Goal: Task Accomplishment & Management: Use online tool/utility

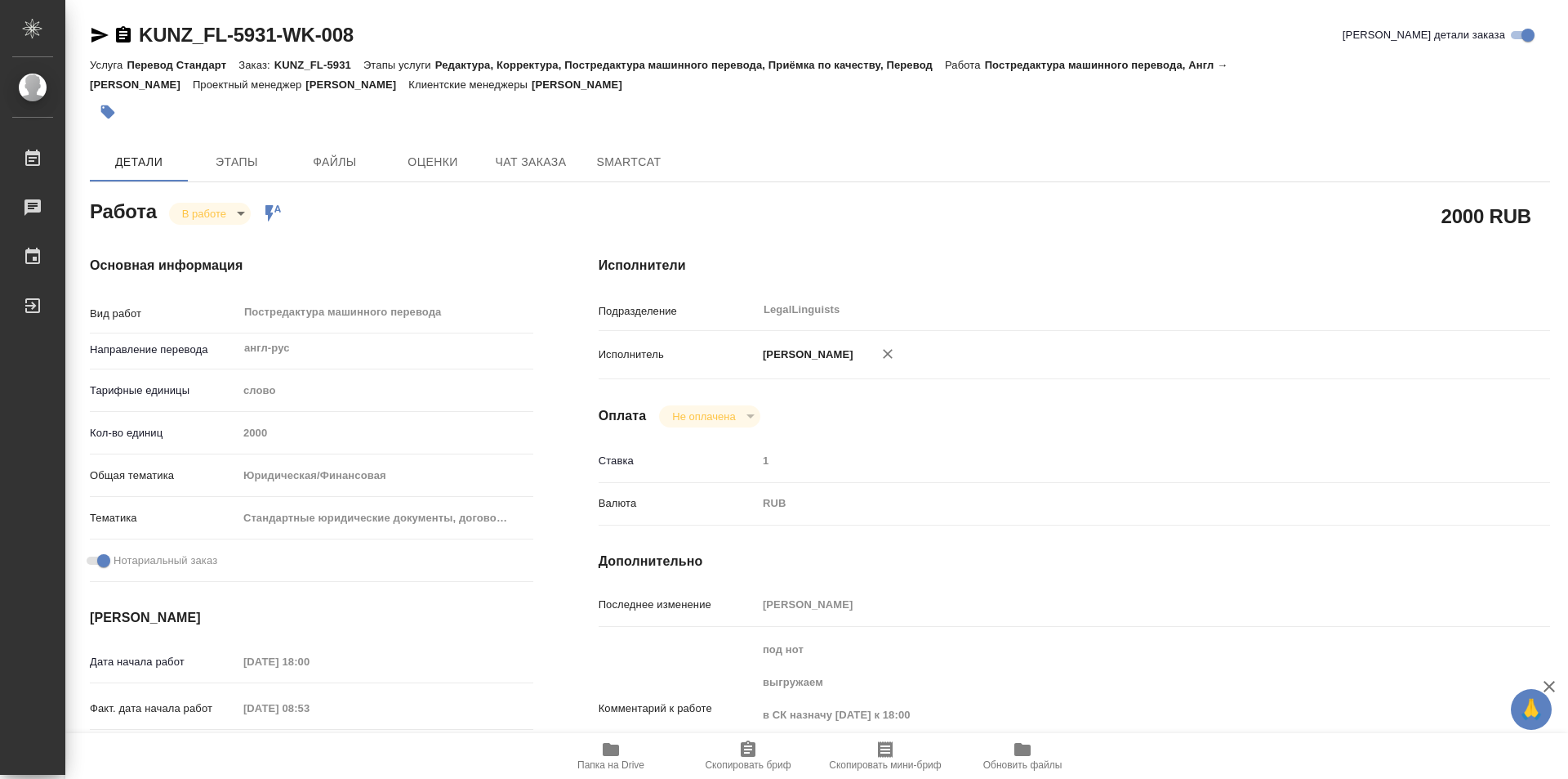
click at [125, 26] on icon "button" at bounding box center [124, 35] width 20 height 20
click at [243, 213] on body "🙏 .cls-1 fill:#fff; AWATERA Kozinets [PERSON_NAME] 0 Чаты График Выйти KUNZ_FL-…" at bounding box center [784, 389] width 1568 height 779
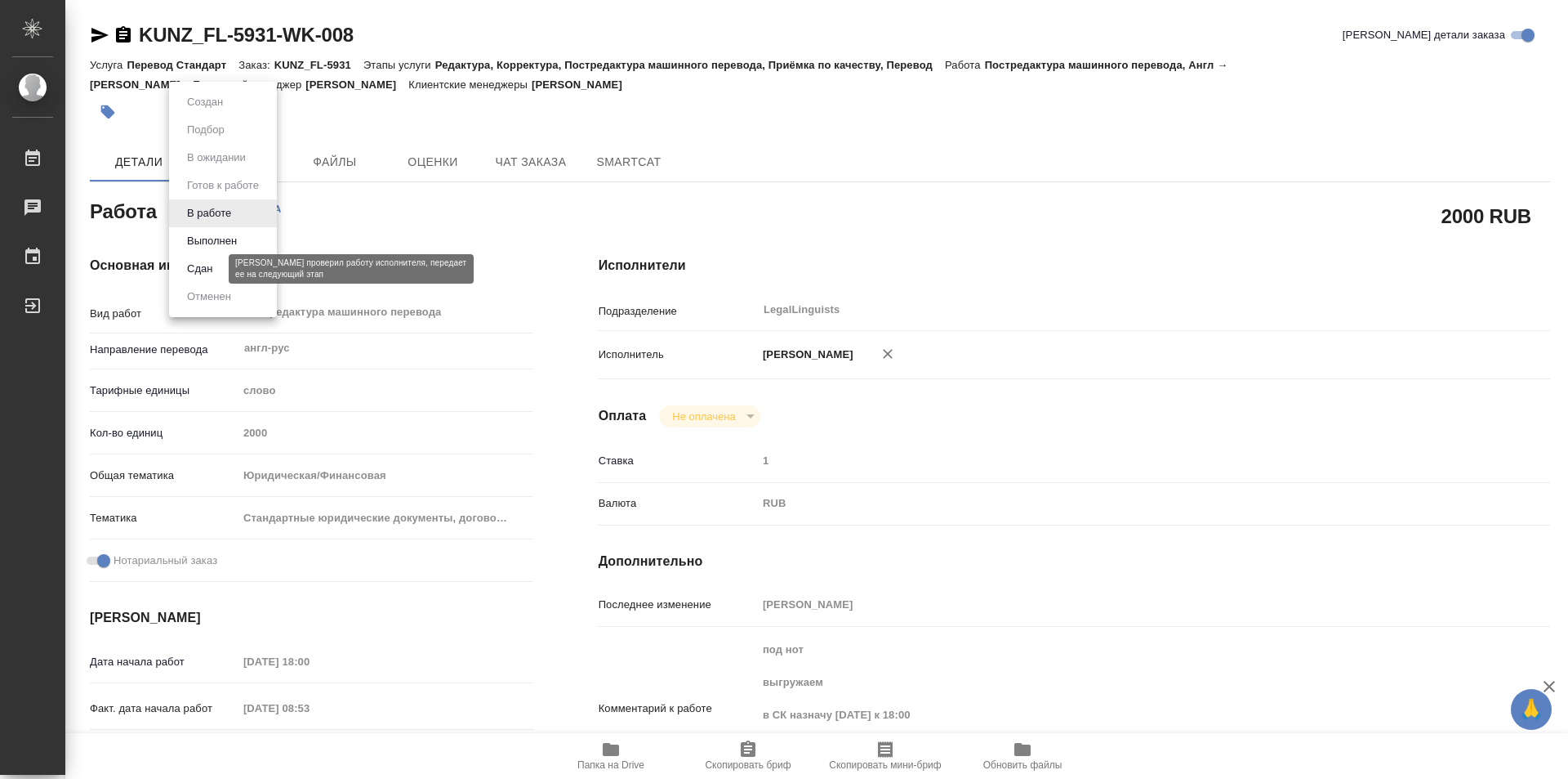
click at [206, 273] on button "Сдан" at bounding box center [199, 269] width 35 height 18
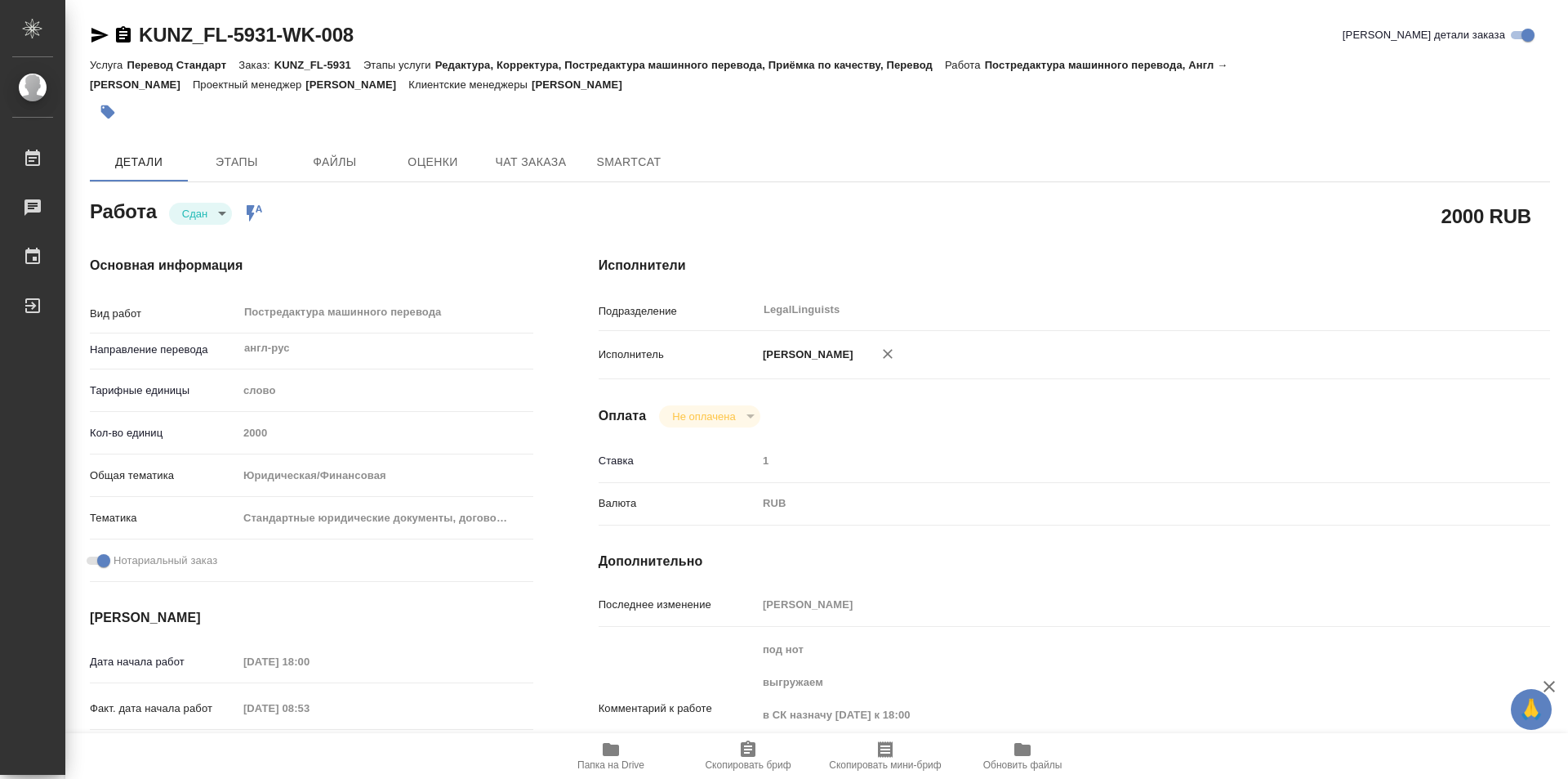
type textarea "x"
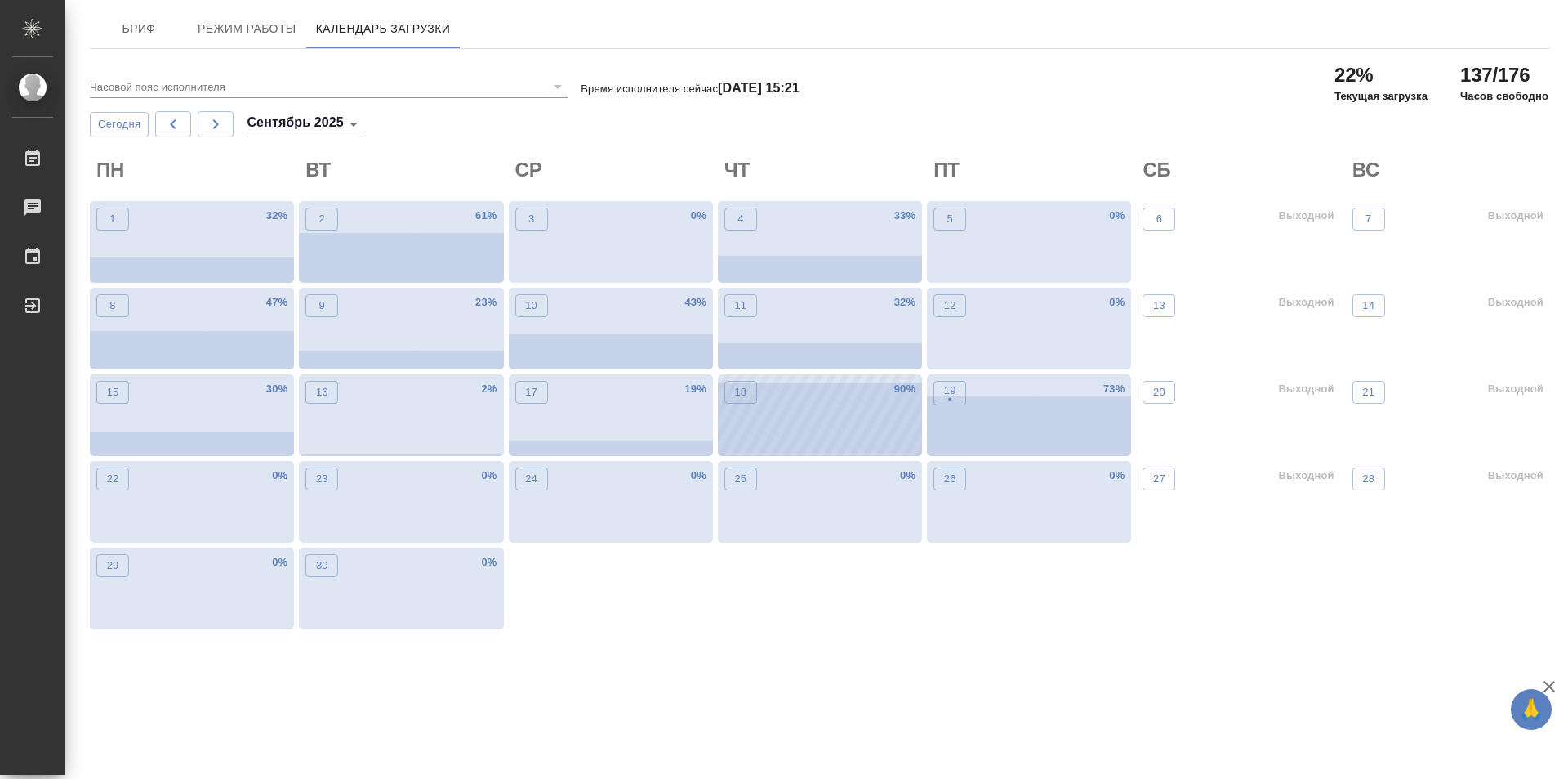
click at [832, 429] on div "18 90 %" at bounding box center [820, 415] width 204 height 82
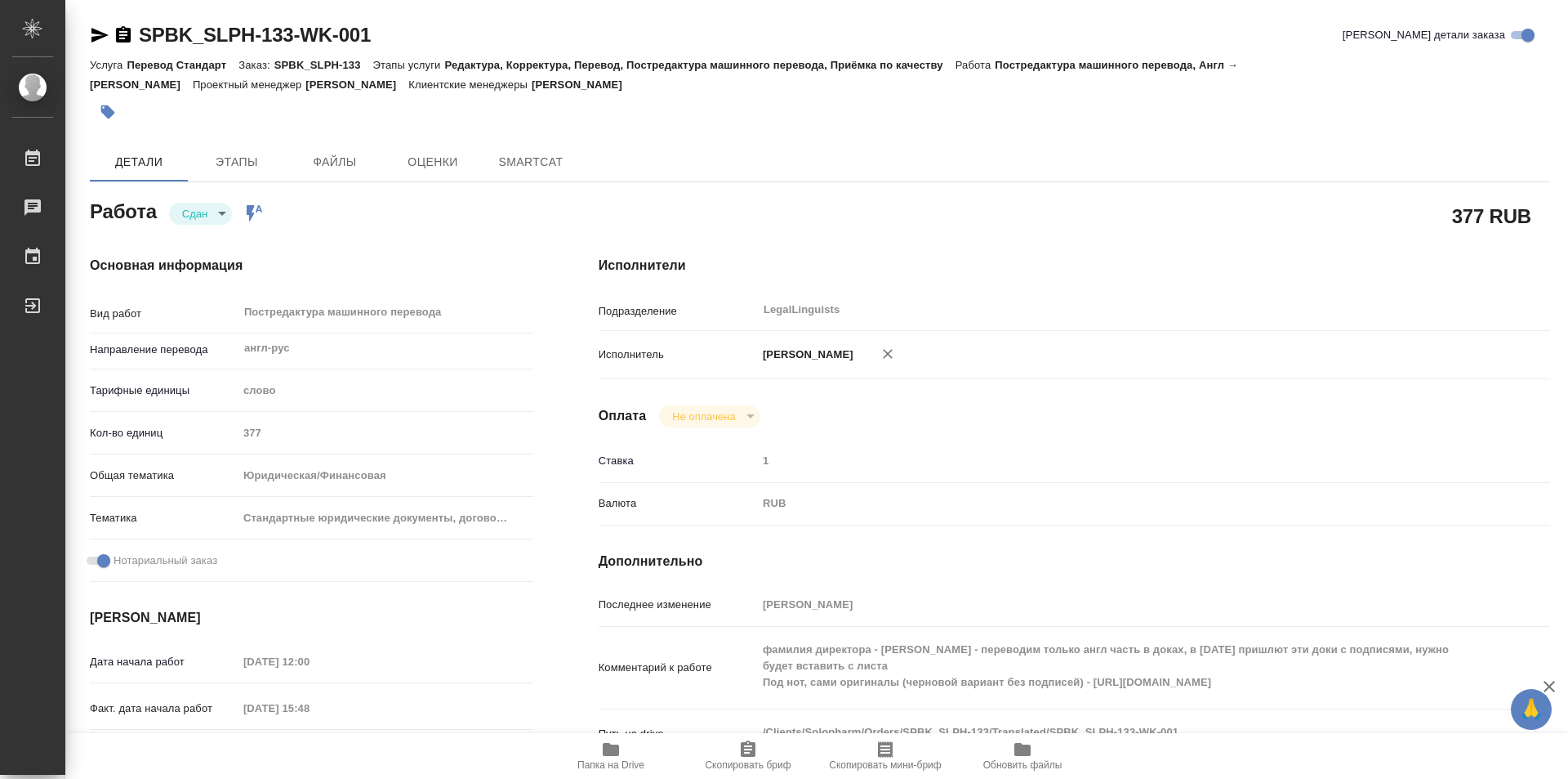
type textarea "x"
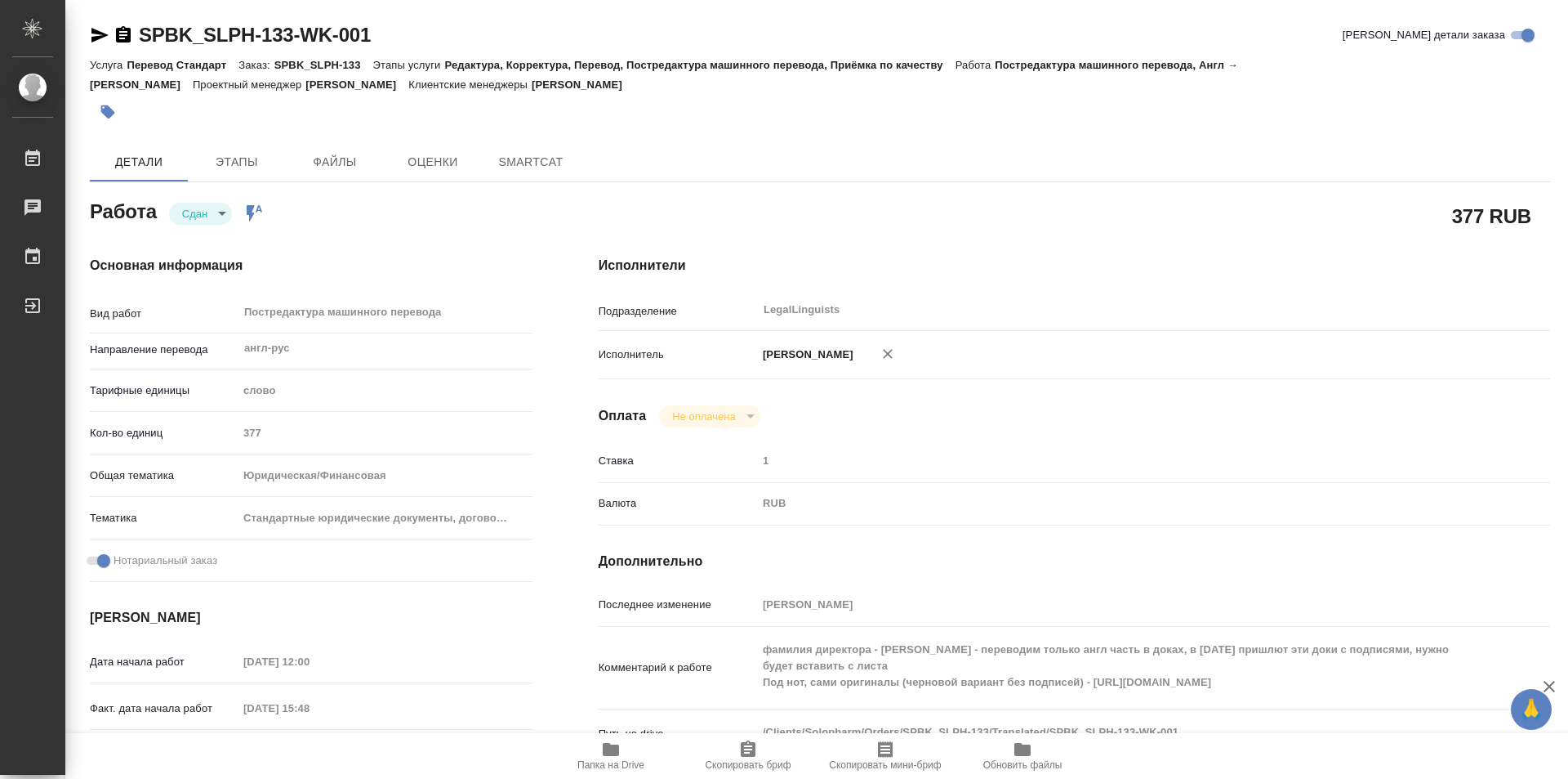
type textarea "x"
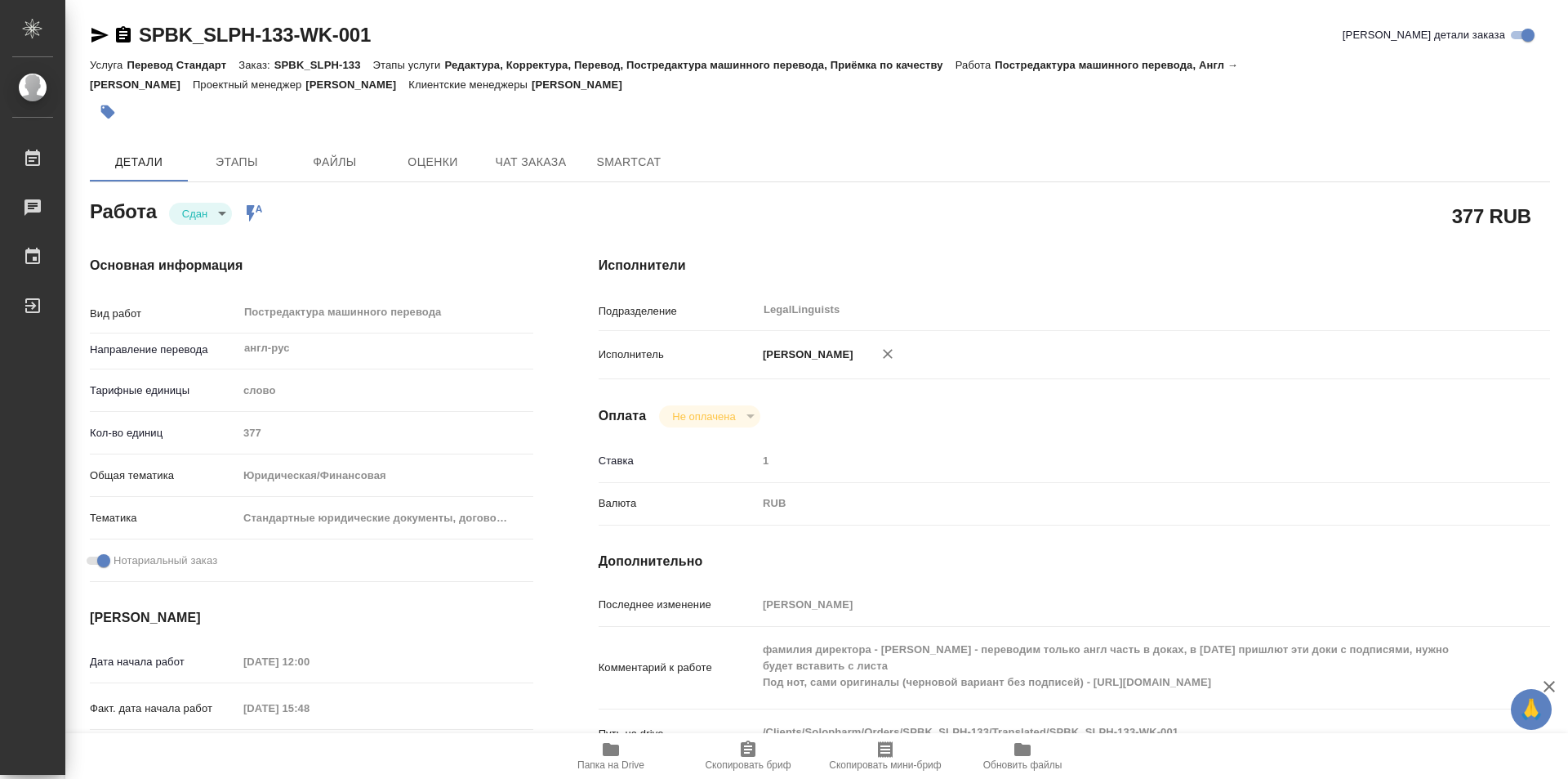
click at [633, 747] on span "Папка на Drive" at bounding box center [611, 755] width 118 height 31
type textarea "x"
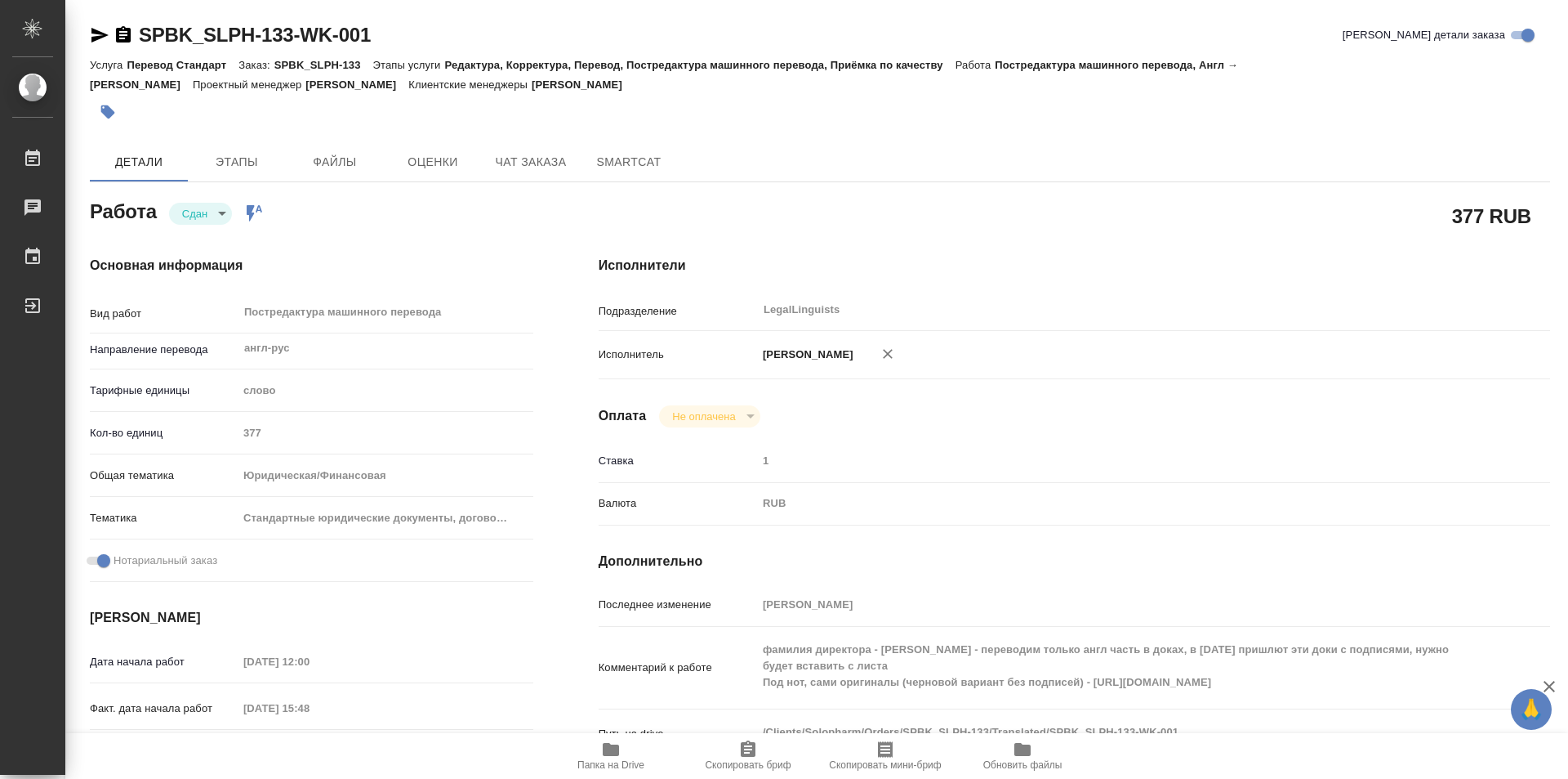
type textarea "x"
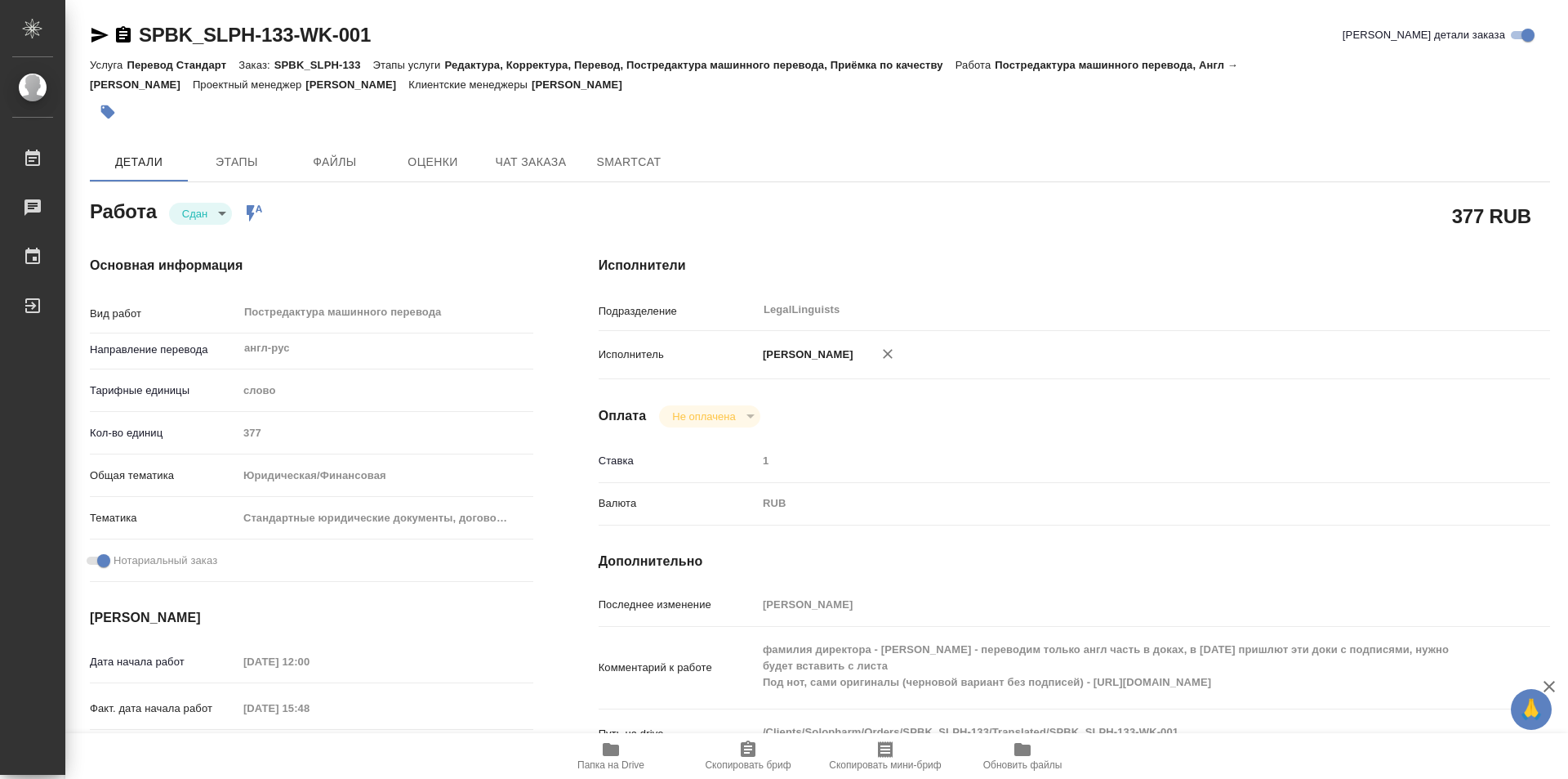
type textarea "x"
click at [128, 29] on icon "button" at bounding box center [124, 35] width 15 height 16
